Goal: Information Seeking & Learning: Learn about a topic

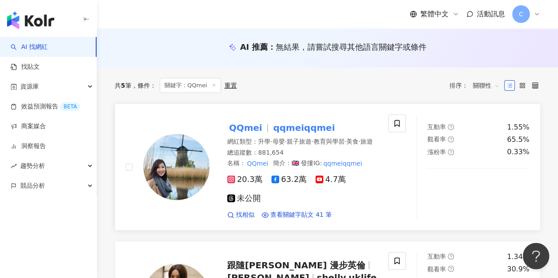
scroll to position [88, 0]
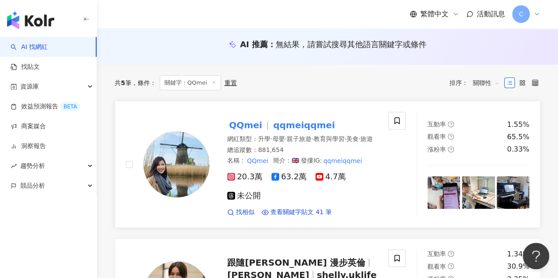
click at [282, 126] on mark "qqmeiqqmei" at bounding box center [303, 125] width 65 height 14
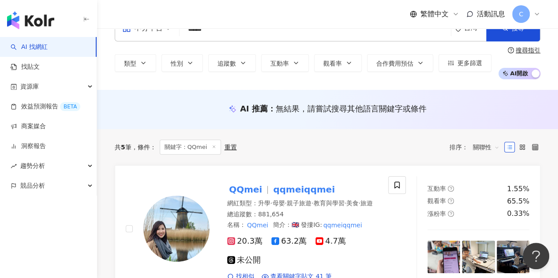
scroll to position [0, 0]
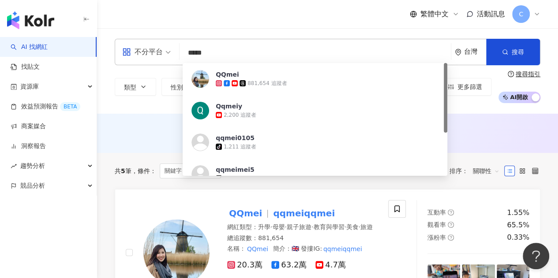
drag, startPoint x: 256, startPoint y: 54, endPoint x: 177, endPoint y: 54, distance: 79.0
click at [177, 54] on div "不分平台 ***** 台灣 搜尋 c4238bef-8647-4367-abf6-d8d2a837c70a QQmei 881,654 追蹤者 Qqmeiy …" at bounding box center [328, 52] width 426 height 26
paste input "*"
type input "******"
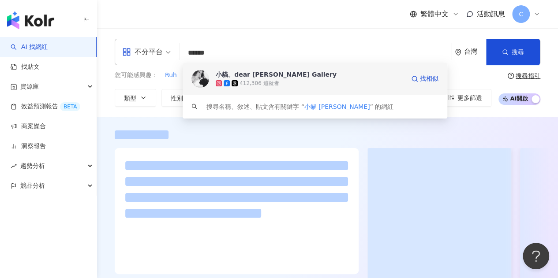
click at [228, 71] on div "小貓。dear Rui Gallery" at bounding box center [276, 74] width 121 height 9
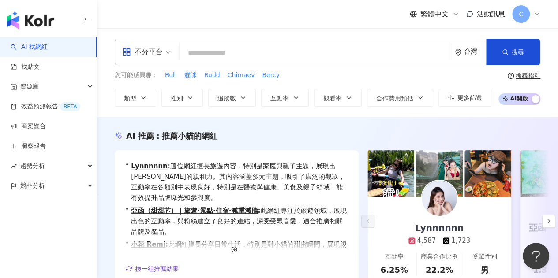
paste input "**********"
type input "**********"
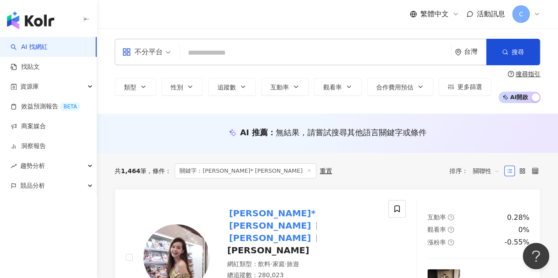
paste input "**********"
type input "**********"
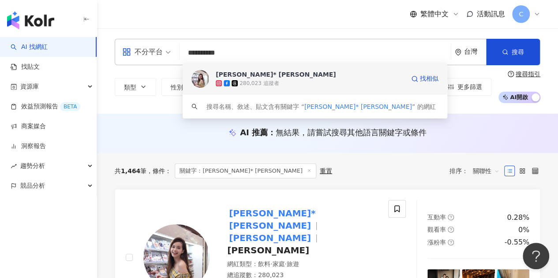
click at [250, 72] on div "[PERSON_NAME]* [PERSON_NAME]" at bounding box center [276, 74] width 120 height 9
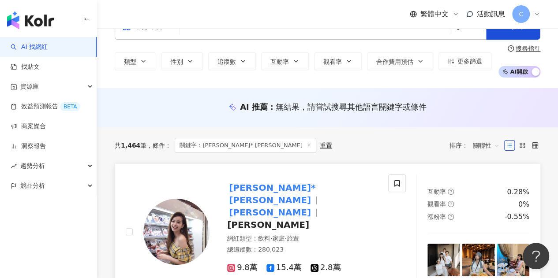
scroll to position [44, 0]
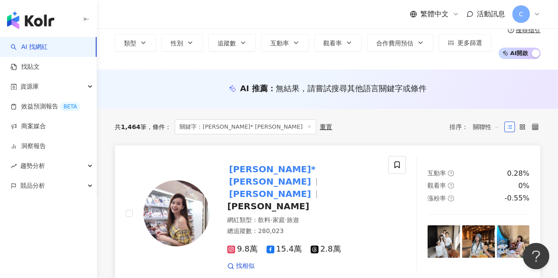
click at [267, 175] on mark "吳洛儀" at bounding box center [270, 182] width 86 height 14
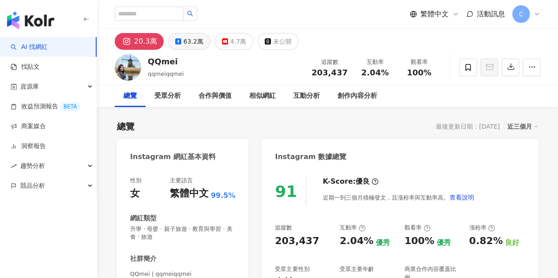
click at [189, 41] on div "63.2萬" at bounding box center [194, 41] width 20 height 12
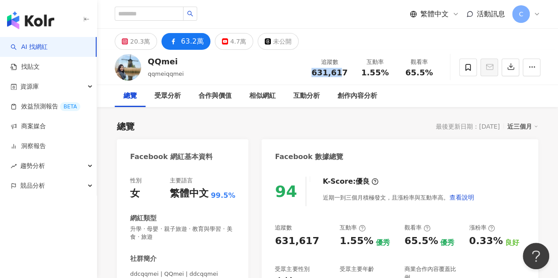
drag, startPoint x: 327, startPoint y: 73, endPoint x: 350, endPoint y: 75, distance: 23.4
click at [350, 75] on div "追蹤數 631,617" at bounding box center [329, 67] width 47 height 19
copy span "631,61"
drag, startPoint x: 338, startPoint y: 241, endPoint x: 368, endPoint y: 242, distance: 30.0
click at [368, 242] on div "追蹤數 631,617 互動率 1.55% 優秀 觀看率 65.5% 優秀 漲粉率 0.33% 良好 受眾主要性別 女性 96.4% 受眾主要年齡 25-34…" at bounding box center [400, 263] width 250 height 79
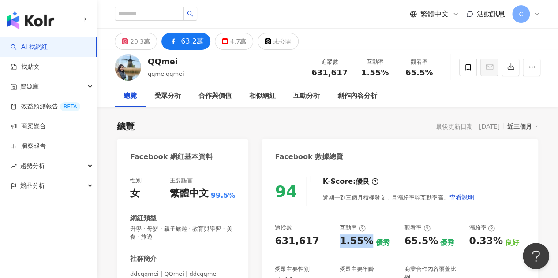
copy div "1.55%"
click at [396, 195] on div "近期一到三個月積極發文，且漲粉率與互動率高。 查看說明" at bounding box center [399, 198] width 152 height 18
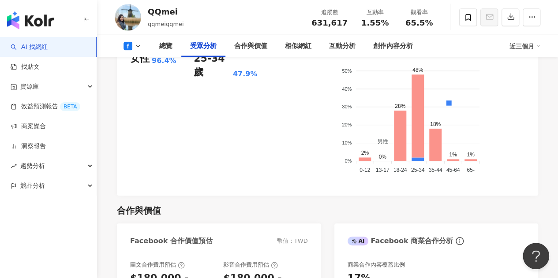
scroll to position [794, 0]
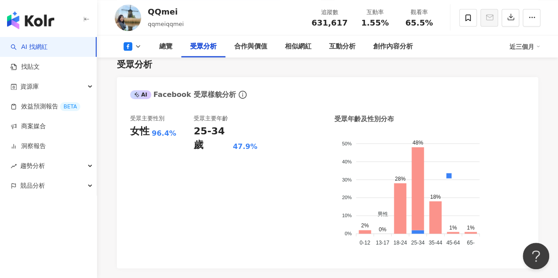
click at [132, 41] on div "總覽 受眾分析 合作與價值 相似網紅 互動分析 創作內容分析 近三個月" at bounding box center [328, 46] width 426 height 22
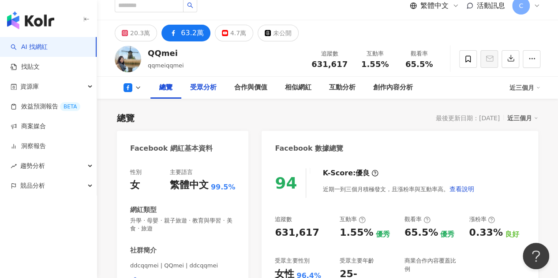
scroll to position [0, 0]
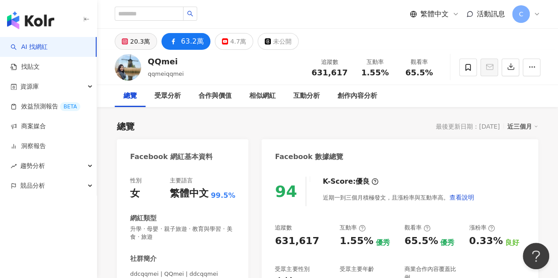
click at [133, 46] on div "20.3萬" at bounding box center [140, 41] width 20 height 12
click at [133, 46] on button "20.3萬" at bounding box center [136, 41] width 42 height 17
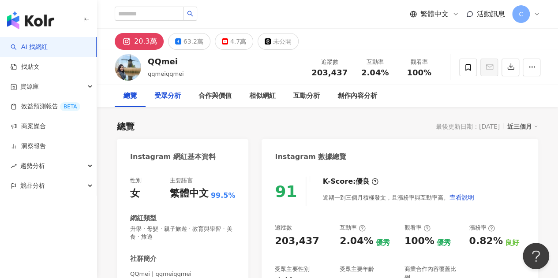
click at [171, 93] on div "受眾分析" at bounding box center [167, 96] width 26 height 11
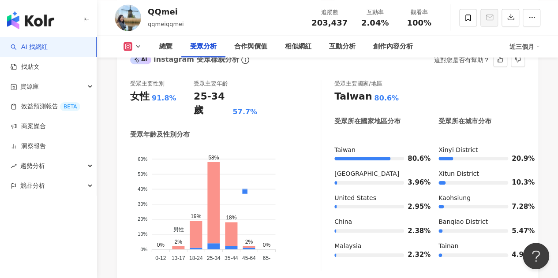
scroll to position [838, 0]
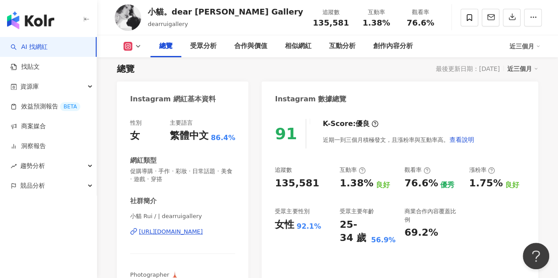
scroll to position [44, 0]
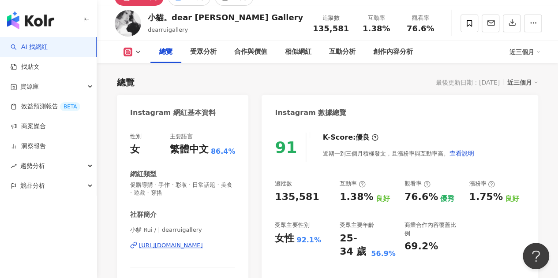
click at [136, 52] on icon at bounding box center [138, 52] width 7 height 7
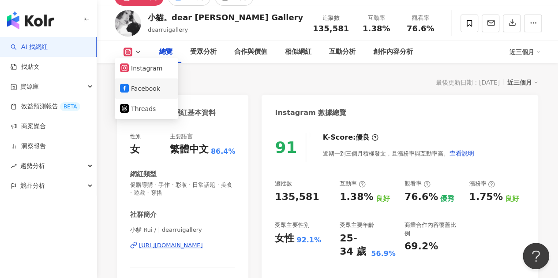
click at [147, 87] on button "Facebook" at bounding box center [146, 89] width 53 height 12
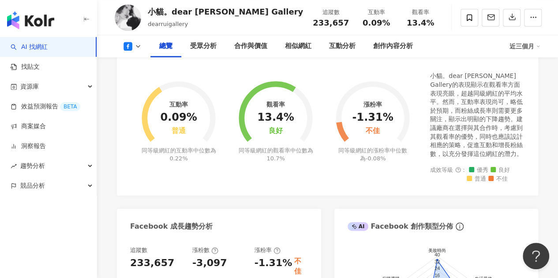
scroll to position [132, 0]
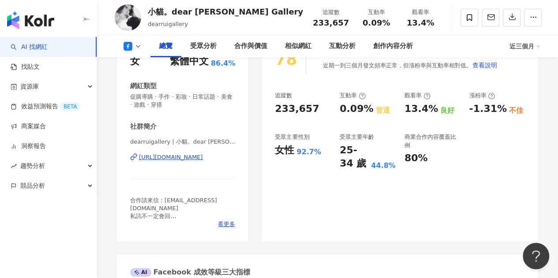
click at [135, 49] on icon at bounding box center [138, 46] width 7 height 7
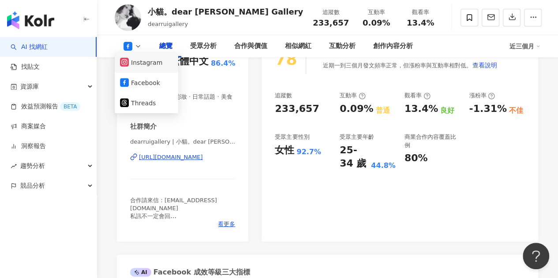
click at [153, 68] on button "Instagram" at bounding box center [146, 62] width 53 height 12
click at [153, 68] on div "性別 女 主要語言 繁體中文 86.4%" at bounding box center [182, 57] width 105 height 24
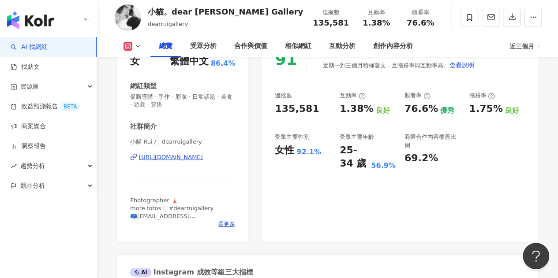
click at [195, 162] on div "小貓 Rui / | dearruigallery https://www.instagram.com/dearruigallery/" at bounding box center [182, 164] width 105 height 52
click at [195, 157] on div "https://www.instagram.com/dearruigallery/" at bounding box center [171, 158] width 64 height 8
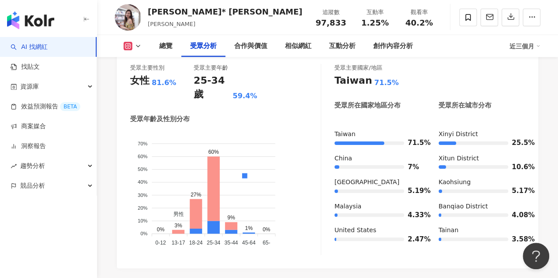
scroll to position [838, 0]
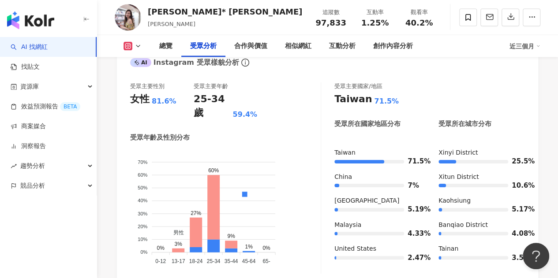
click at [138, 46] on icon at bounding box center [138, 46] width 7 height 7
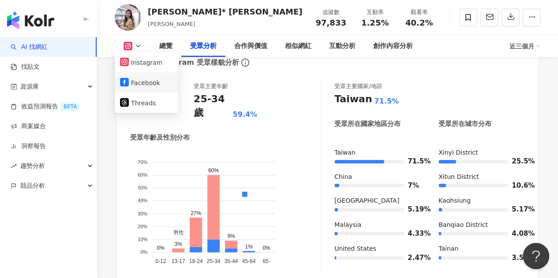
click at [139, 79] on button "Facebook" at bounding box center [146, 83] width 53 height 12
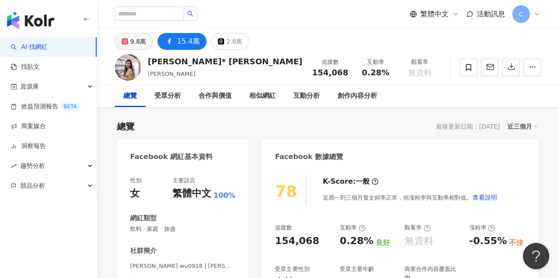
click at [133, 47] on div "9.8萬" at bounding box center [138, 41] width 16 height 12
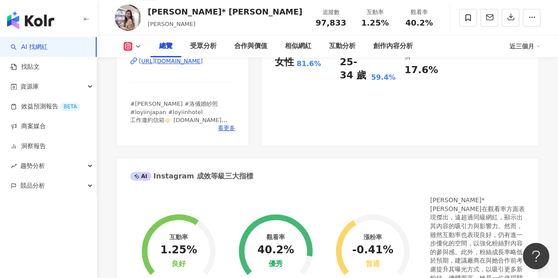
scroll to position [132, 0]
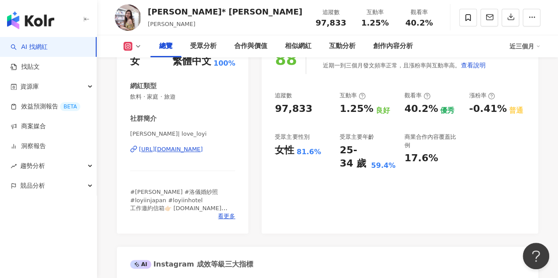
click at [190, 153] on div "[URL][DOMAIN_NAME]" at bounding box center [171, 150] width 64 height 8
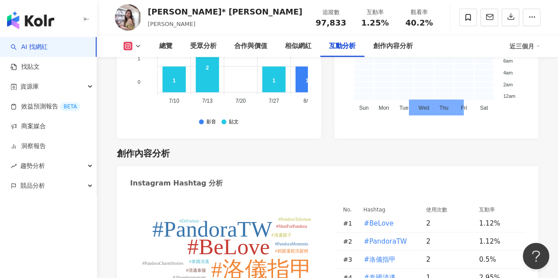
scroll to position [2604, 0]
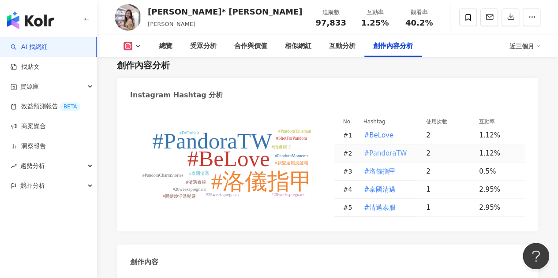
click at [392, 149] on span "#PandoraTW" at bounding box center [385, 154] width 43 height 10
type input "**********"
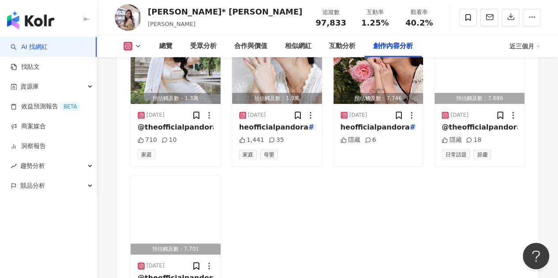
scroll to position [2969, 0]
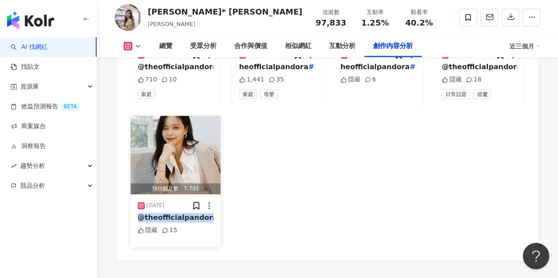
drag, startPoint x: 211, startPoint y: 183, endPoint x: 131, endPoint y: 188, distance: 80.5
click at [131, 195] on div "[DATE] @theofficialpandora #PandoraTW #PandoraM 隱藏 15" at bounding box center [176, 221] width 90 height 53
copy span "@theofficialpandora"
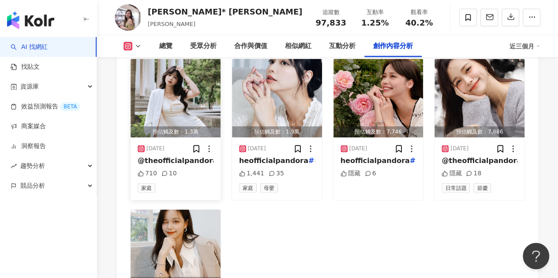
scroll to position [2792, 0]
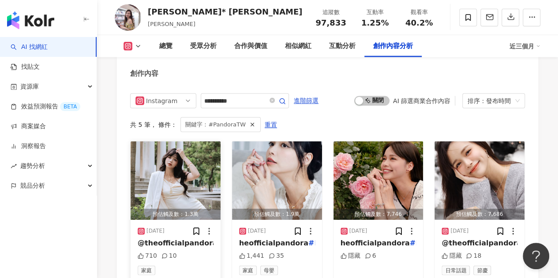
click at [170, 239] on span "@theofficialpandora" at bounding box center [178, 243] width 80 height 8
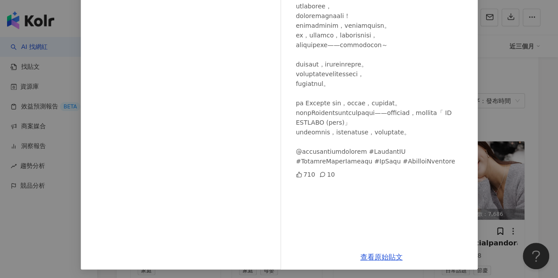
scroll to position [134, 0]
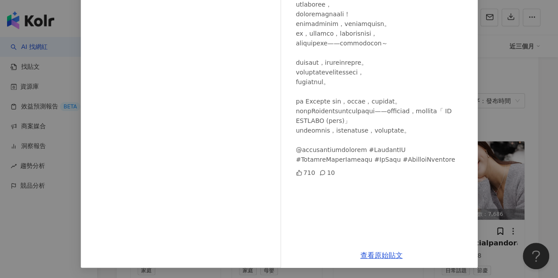
click at [513, 164] on div "Chloe* 吳洛儀 2025/8/29 710 10 查看原始貼文" at bounding box center [279, 139] width 558 height 278
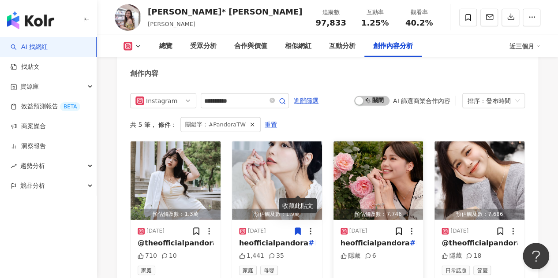
click at [384, 145] on img "button" at bounding box center [379, 181] width 90 height 79
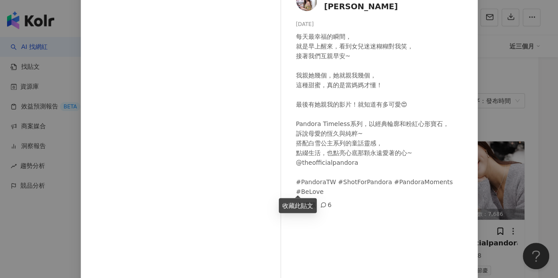
scroll to position [88, 0]
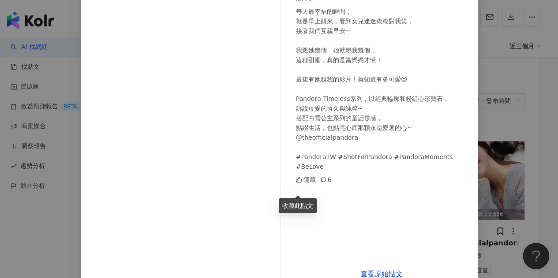
click at [509, 158] on div "Chloe* 吳洛儀 2025/4/16 每天最幸福的瞬間， 就是早上醒來，看到女兒迷迷糊糊對我笑， 接著我們互親早安~ 我親她幾個，她就親我幾個， 這種甜蜜…" at bounding box center [279, 139] width 558 height 278
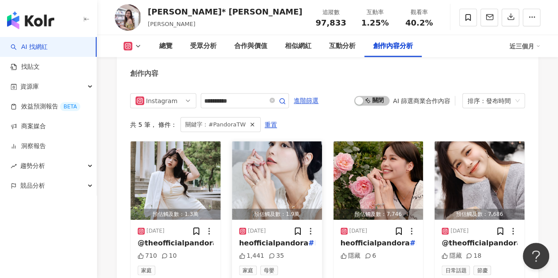
click at [274, 239] on span "heofficialpandora" at bounding box center [273, 243] width 69 height 8
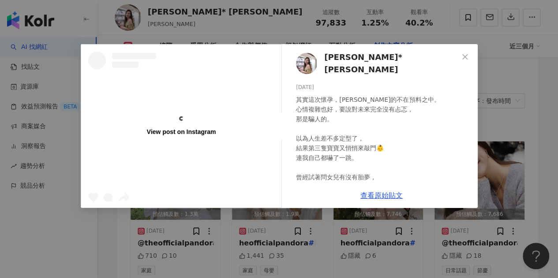
click at [272, 166] on div "View post on Instagram" at bounding box center [181, 126] width 200 height 163
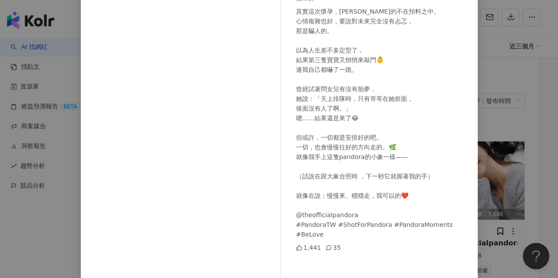
click at [505, 174] on div "Chloe* 吳洛儀 2025/7/10 其實這次懷孕，真的不在預料之中。 心情複雜也好，要說對未來完全沒有忐忑， 那是騙人的。 以為人生差不多定型了， 結果…" at bounding box center [279, 139] width 558 height 278
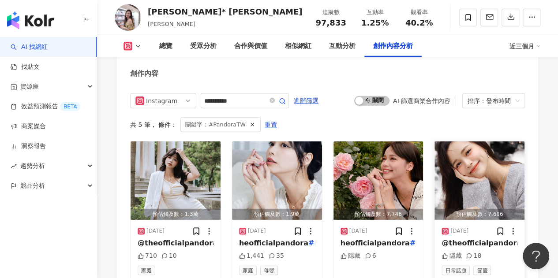
click at [477, 159] on img "button" at bounding box center [480, 181] width 90 height 79
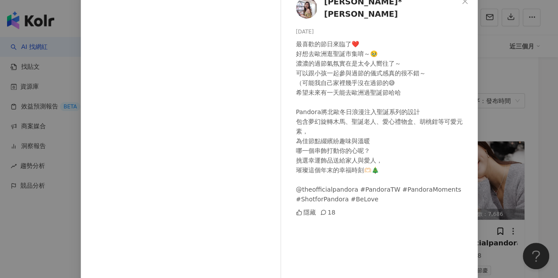
scroll to position [44, 0]
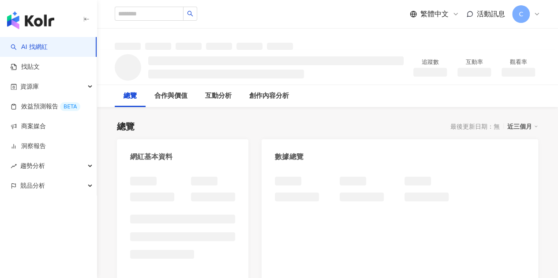
scroll to position [88, 0]
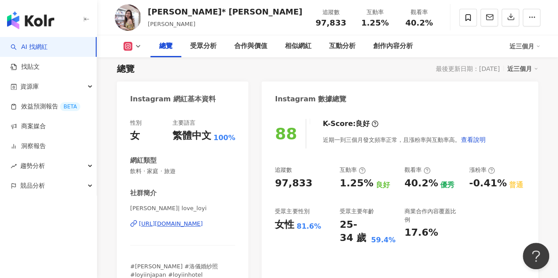
scroll to position [44, 0]
